Goal: Navigation & Orientation: Find specific page/section

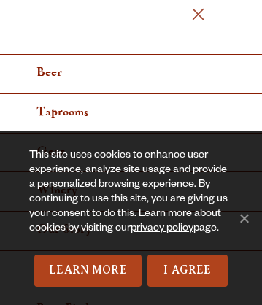
click at [198, 15] on span "Menu" at bounding box center [198, 14] width 12 height 12
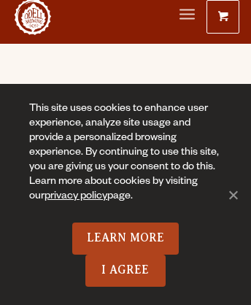
scroll to position [9, 0]
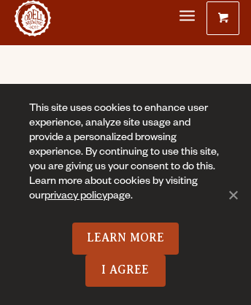
click at [33, 18] on link "Odell Home" at bounding box center [33, 18] width 37 height 37
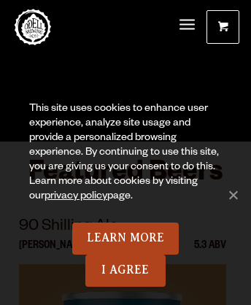
click at [187, 26] on span "Menu" at bounding box center [187, 25] width 15 height 4
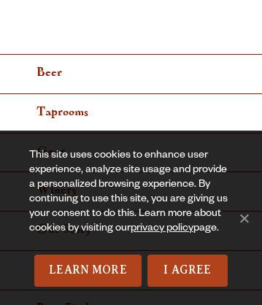
scroll to position [11, 0]
click at [164, 229] on link "privacy policy" at bounding box center [162, 230] width 63 height 12
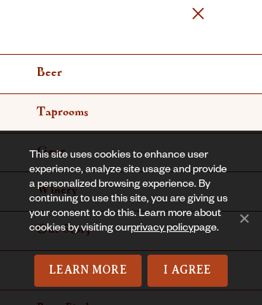
click at [126, 113] on link "Taprooms" at bounding box center [131, 113] width 262 height 39
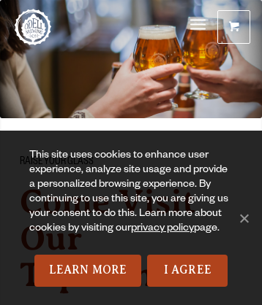
scroll to position [2189, 0]
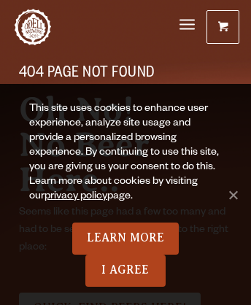
scroll to position [3821, 0]
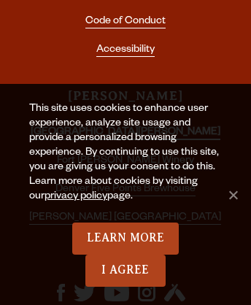
click at [125, 127] on link "[GEOGRAPHIC_DATA][PERSON_NAME]" at bounding box center [126, 133] width 190 height 13
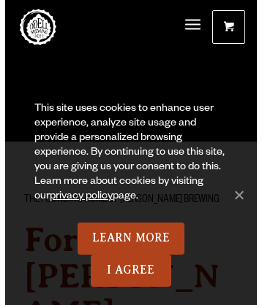
scroll to position [2731, 0]
